Goal: Check status

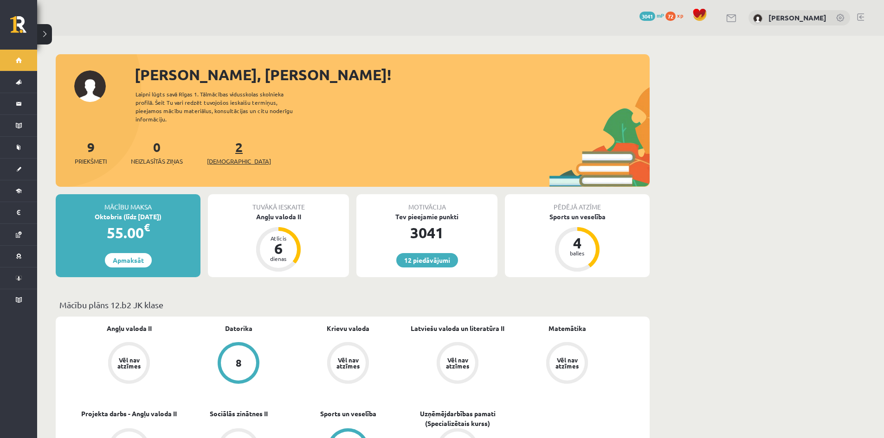
click at [227, 139] on link "2 Ieskaites" at bounding box center [239, 152] width 64 height 27
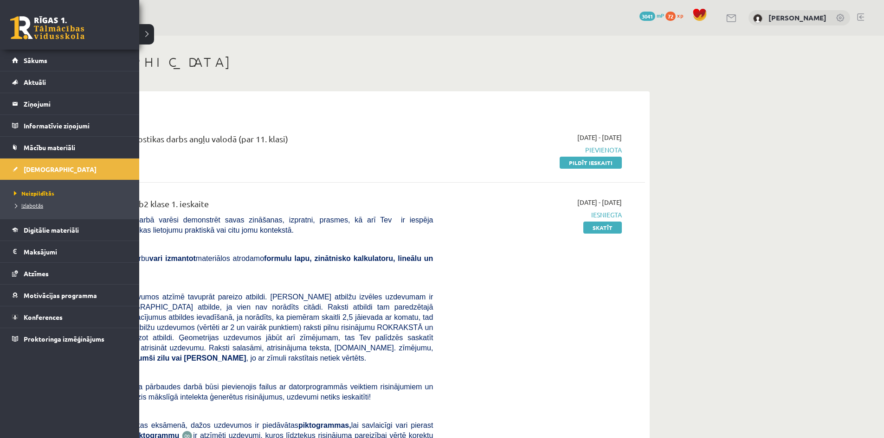
click at [39, 205] on span "Izlabotās" at bounding box center [28, 205] width 32 height 7
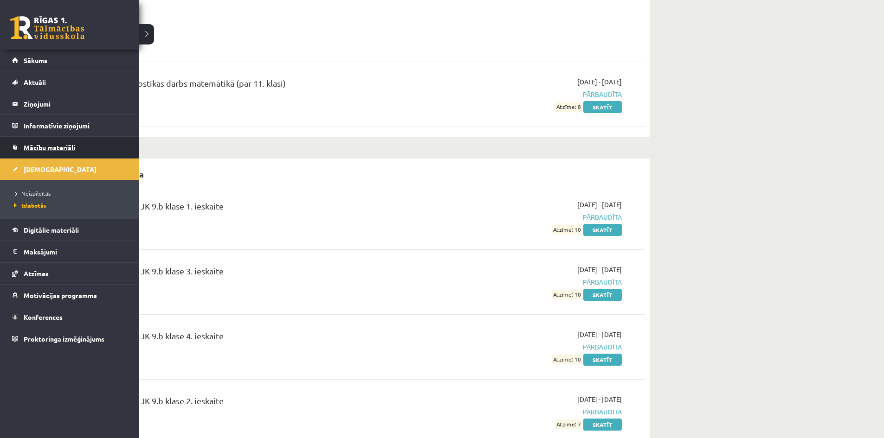
scroll to position [5595, 0]
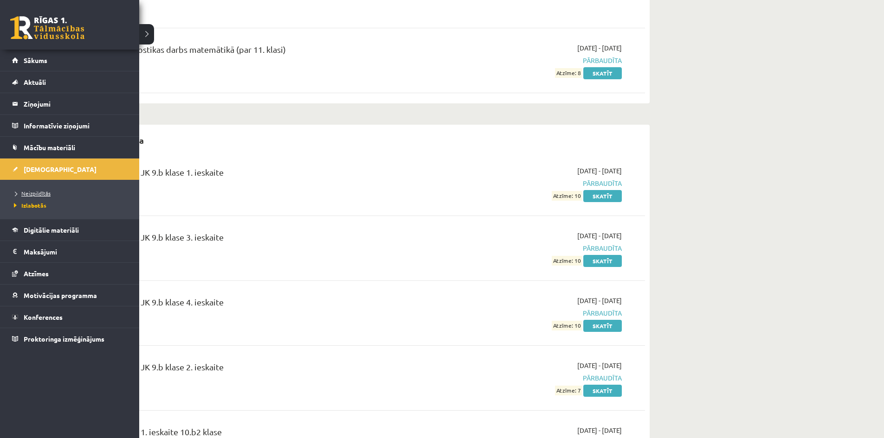
click at [32, 194] on span "Neizpildītās" at bounding box center [31, 193] width 39 height 7
